Goal: Task Accomplishment & Management: Use online tool/utility

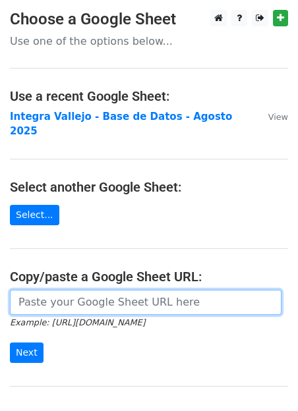
click at [40, 290] on input "url" at bounding box center [145, 302] width 271 height 25
paste input "[URL][DOMAIN_NAME]"
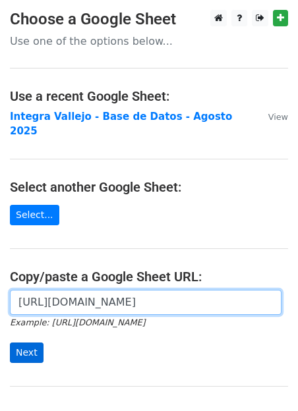
type input "[URL][DOMAIN_NAME]"
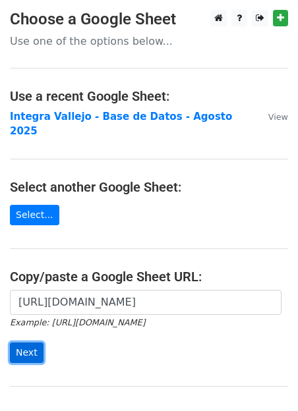
click at [28, 343] on input "Next" at bounding box center [27, 353] width 34 height 20
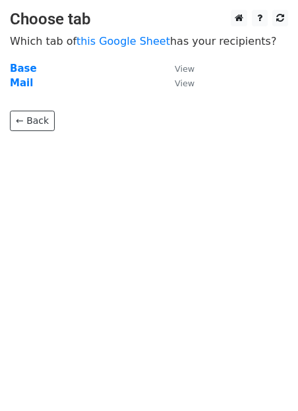
click at [63, 107] on p "← Back" at bounding box center [149, 111] width 278 height 40
click at [180, 85] on small "View" at bounding box center [185, 83] width 20 height 10
click at [20, 82] on strong "Mail" at bounding box center [21, 83] width 23 height 12
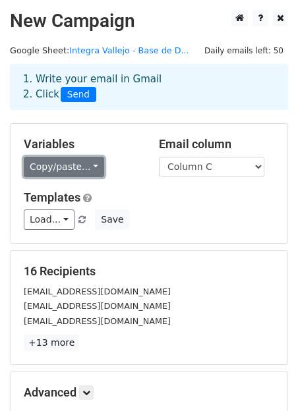
click at [85, 164] on link "Copy/paste..." at bounding box center [64, 167] width 80 height 20
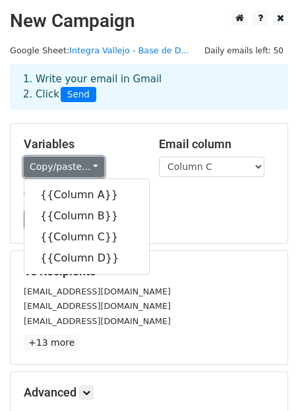
click at [85, 164] on link "Copy/paste..." at bounding box center [64, 167] width 80 height 20
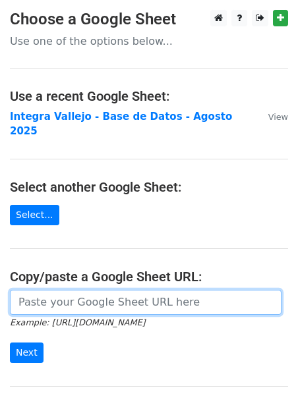
click at [47, 290] on input "url" at bounding box center [145, 302] width 271 height 25
paste input "https://docs.google.com/spreadsheets/d/1F08A9pn2VXkfzji-t3pDHRw1-kckeColIFBK4RT…"
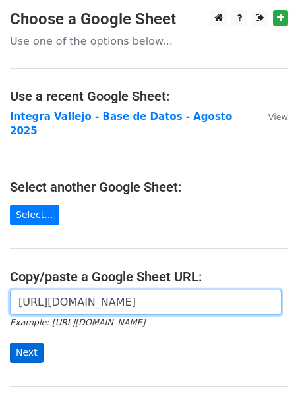
type input "https://docs.google.com/spreadsheets/d/1F08A9pn2VXkfzji-t3pDHRw1-kckeColIFBK4RT…"
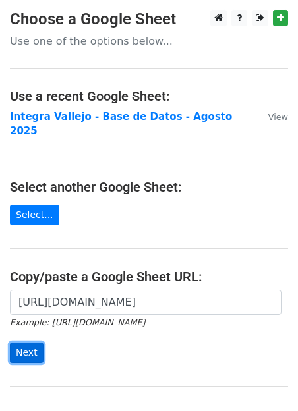
click at [32, 343] on input "Next" at bounding box center [27, 353] width 34 height 20
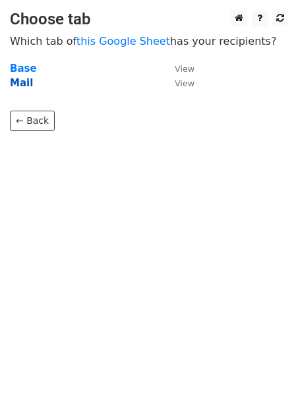
click at [26, 85] on strong "Mail" at bounding box center [21, 83] width 23 height 12
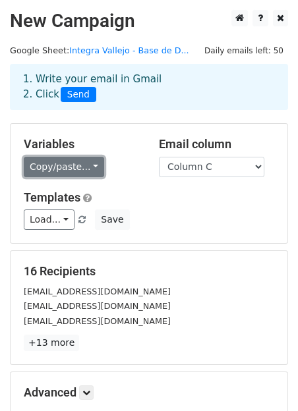
click at [84, 167] on link "Copy/paste..." at bounding box center [64, 167] width 80 height 20
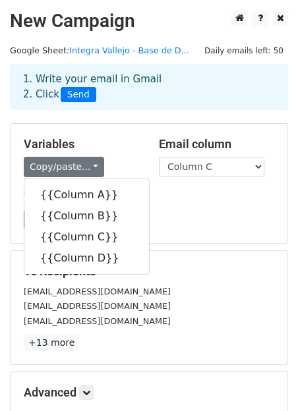
click at [121, 111] on div "1. Write your email in Gmail 2. Click Send" at bounding box center [149, 97] width 298 height 53
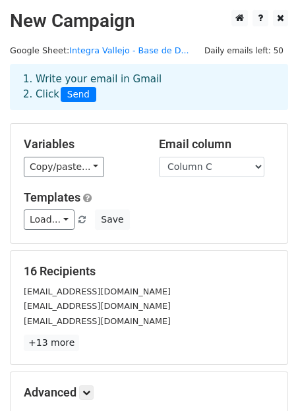
scroll to position [154, 0]
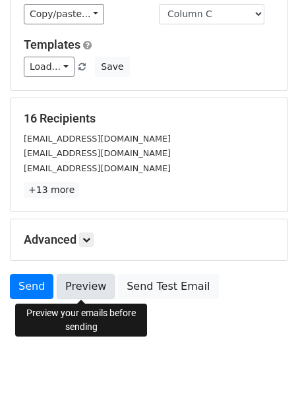
click at [86, 288] on link "Preview" at bounding box center [86, 286] width 58 height 25
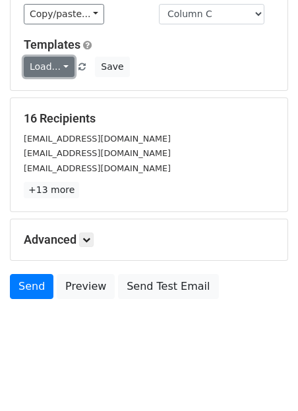
click at [62, 65] on link "Load..." at bounding box center [49, 67] width 51 height 20
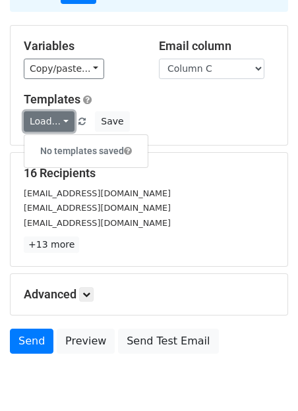
scroll to position [0, 0]
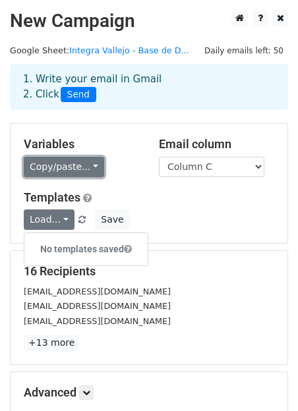
click at [82, 165] on link "Copy/paste..." at bounding box center [64, 167] width 80 height 20
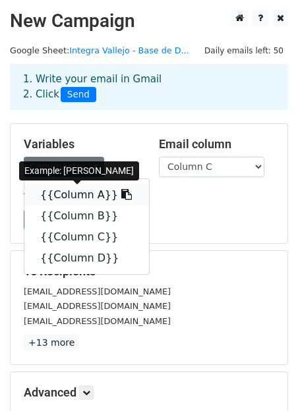
click at [72, 192] on link "{{Column A}}" at bounding box center [86, 194] width 125 height 21
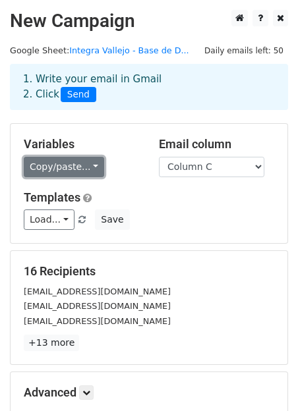
click at [90, 169] on link "Copy/paste..." at bounding box center [64, 167] width 80 height 20
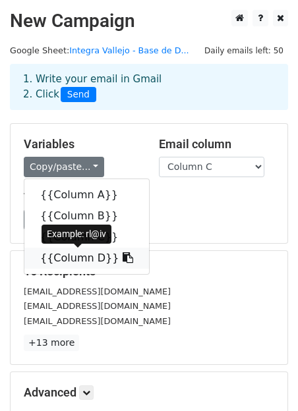
click at [90, 258] on link "{{Column D}}" at bounding box center [86, 258] width 125 height 21
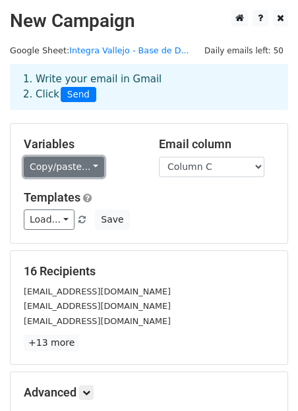
click at [90, 163] on link "Copy/paste..." at bounding box center [64, 167] width 80 height 20
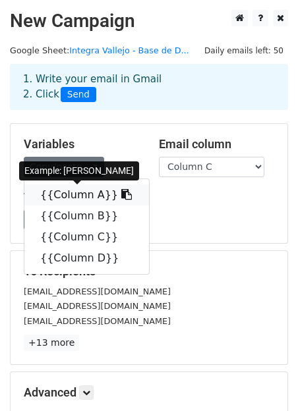
click at [79, 194] on link "{{Column A}}" at bounding box center [86, 194] width 125 height 21
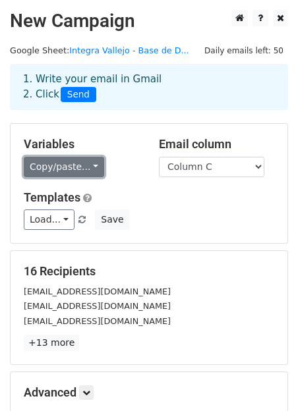
click at [90, 171] on link "Copy/paste..." at bounding box center [64, 167] width 80 height 20
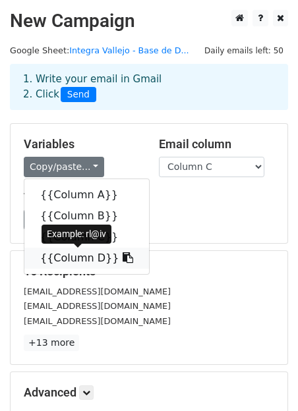
click at [91, 258] on link "{{Column D}}" at bounding box center [86, 258] width 125 height 21
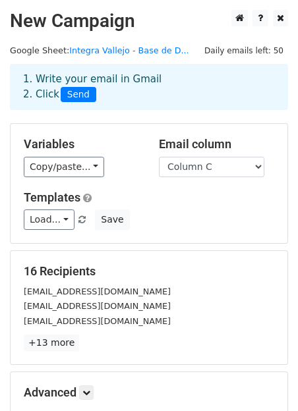
scroll to position [154, 0]
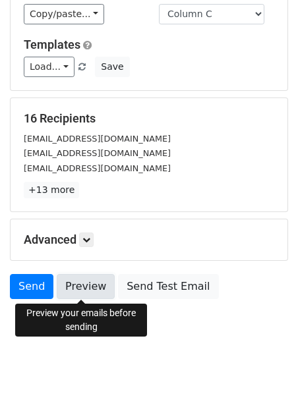
click at [80, 286] on link "Preview" at bounding box center [86, 286] width 58 height 25
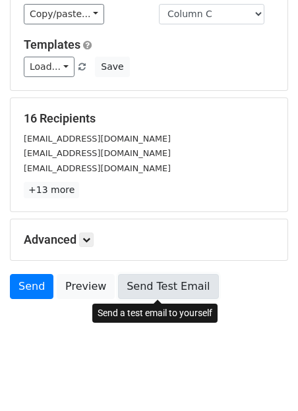
click at [181, 291] on link "Send Test Email" at bounding box center [168, 286] width 100 height 25
click at [168, 288] on link "Send Test Email" at bounding box center [168, 286] width 100 height 25
click at [157, 284] on link "Send Test Email" at bounding box center [168, 286] width 100 height 25
click at [167, 289] on link "Send Test Email" at bounding box center [168, 286] width 100 height 25
click at [161, 283] on link "Send Test Email" at bounding box center [168, 286] width 100 height 25
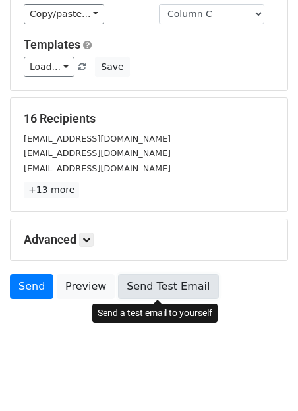
click at [139, 291] on link "Send Test Email" at bounding box center [168, 286] width 100 height 25
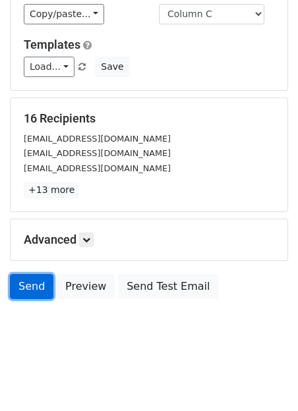
click at [30, 285] on link "Send" at bounding box center [31, 286] width 43 height 25
